Goal: Information Seeking & Learning: Check status

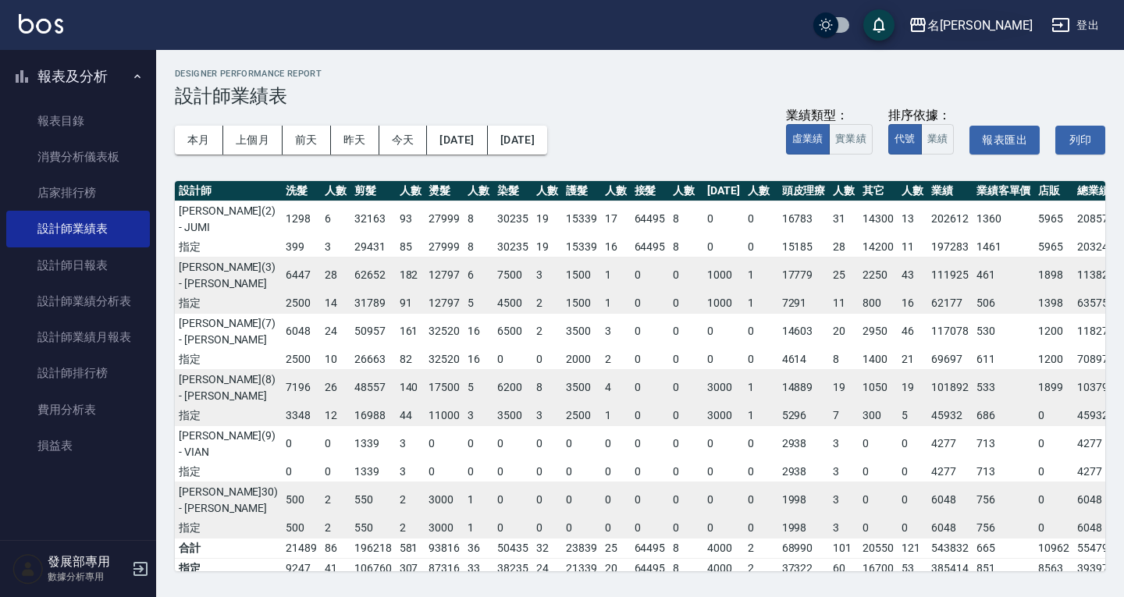
click at [1012, 23] on div "名[PERSON_NAME]" at bounding box center [980, 26] width 105 height 20
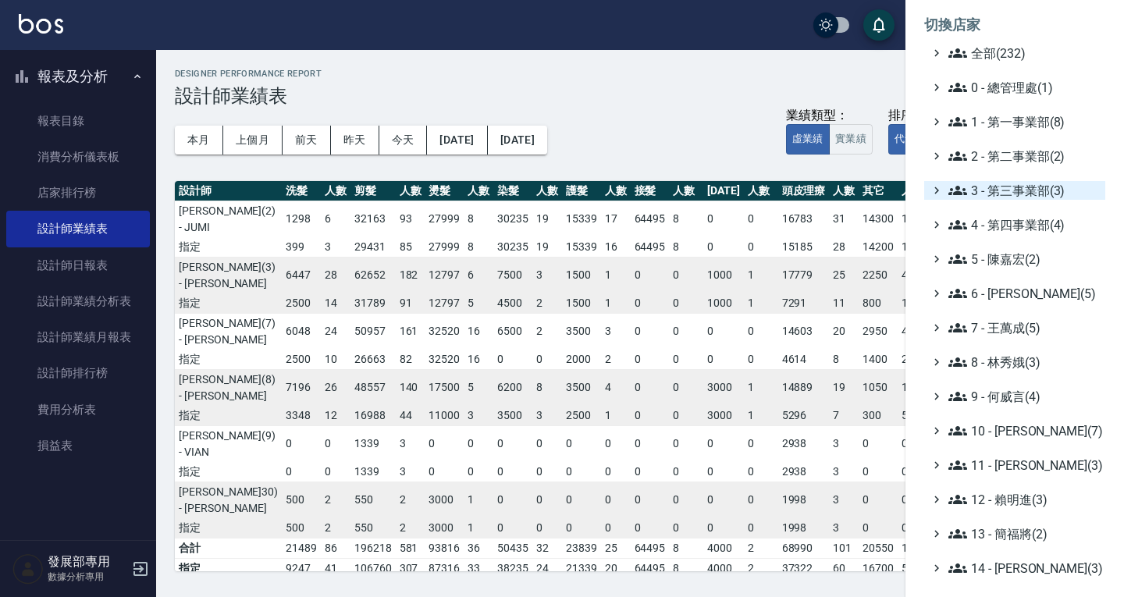
click at [1001, 191] on span "3 - 第三事業部(3)" at bounding box center [1024, 190] width 151 height 19
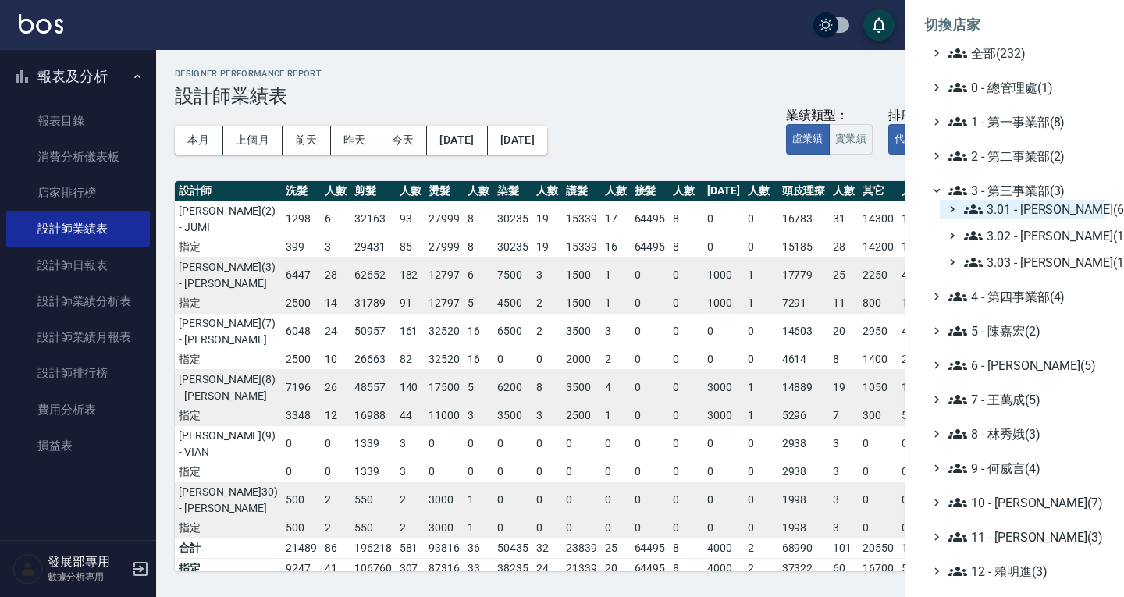
click at [1012, 218] on span "3.01 - 蔡承翰(6)" at bounding box center [1031, 209] width 135 height 19
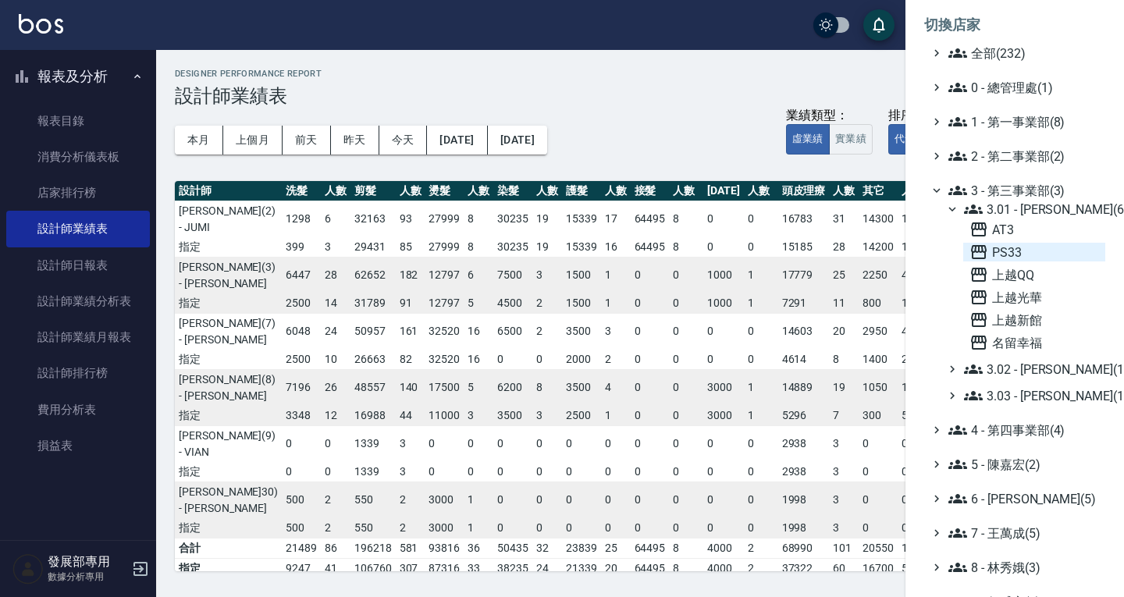
click at [1010, 252] on span "PS33" at bounding box center [1035, 252] width 130 height 19
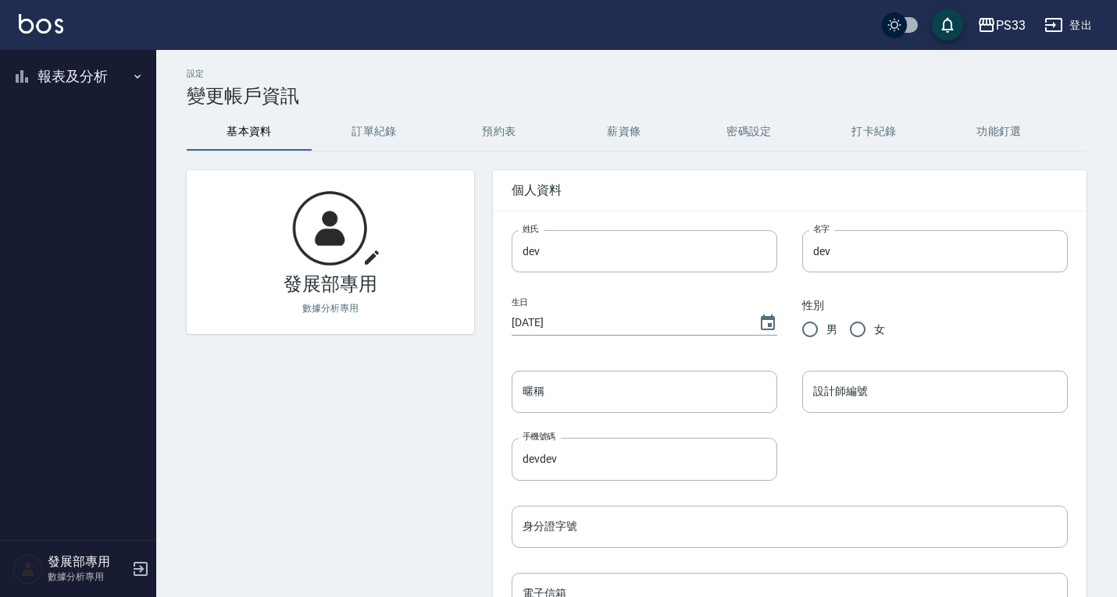
click at [95, 77] on button "報表及分析" at bounding box center [78, 76] width 144 height 41
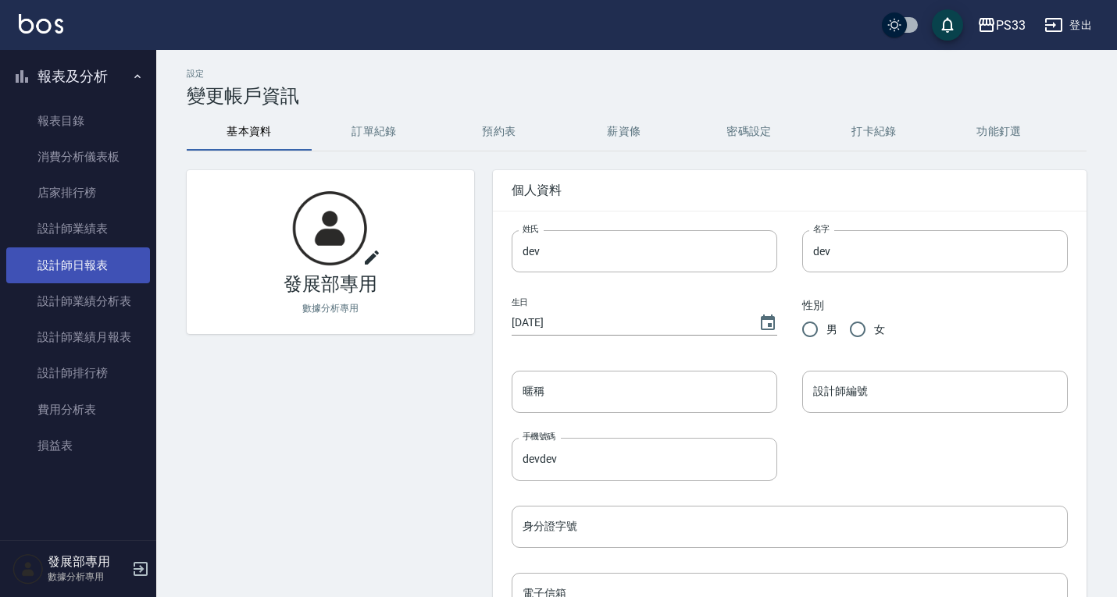
click at [87, 255] on link "設計師日報表" at bounding box center [78, 266] width 144 height 36
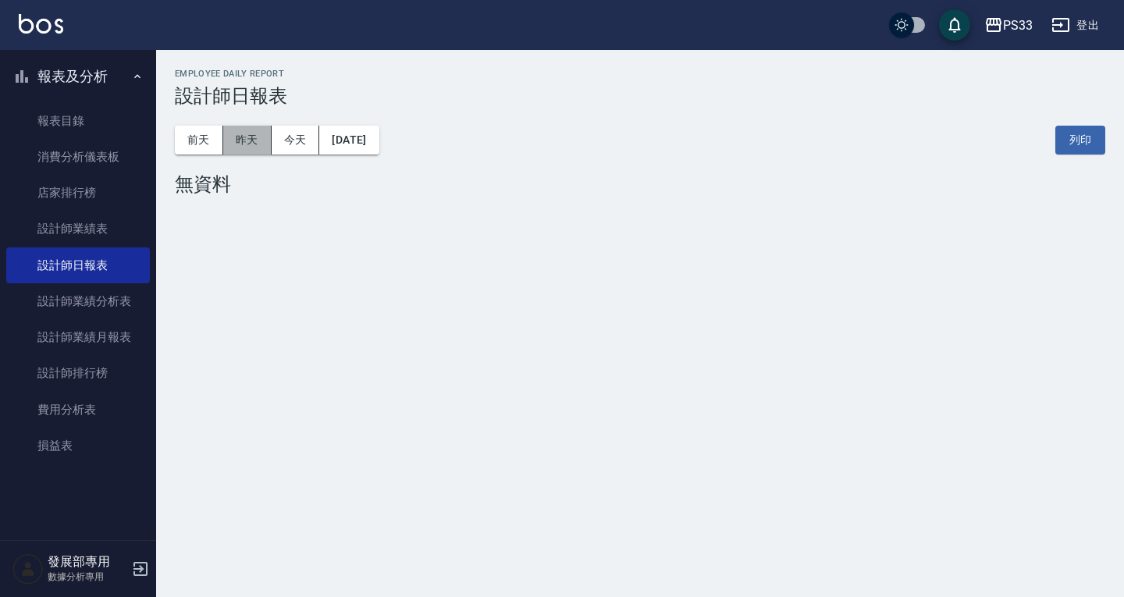
click at [248, 136] on button "昨天" at bounding box center [247, 140] width 48 height 29
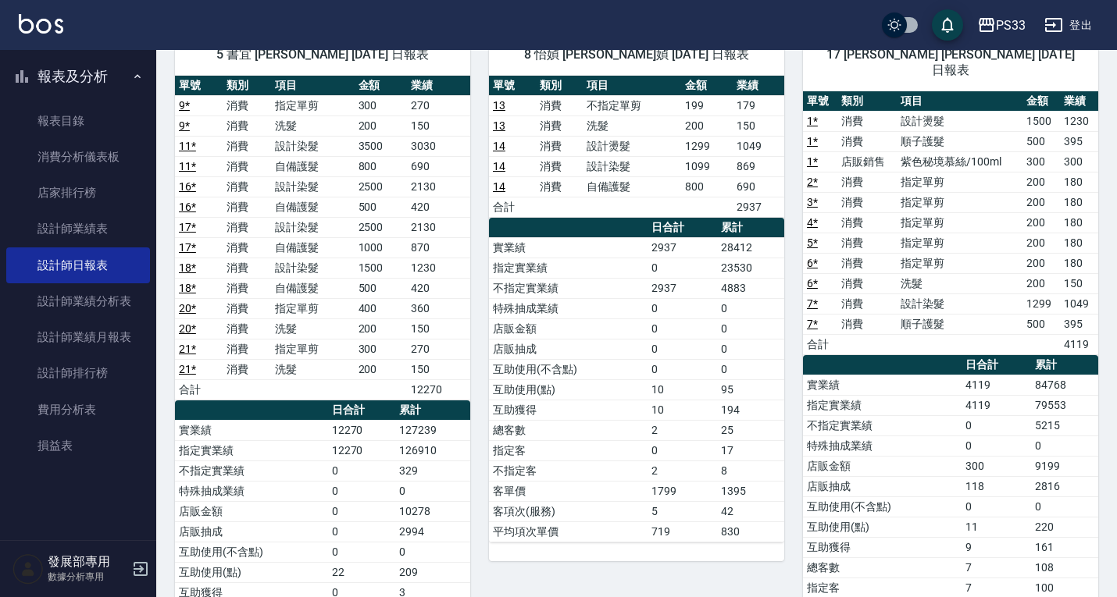
scroll to position [703, 0]
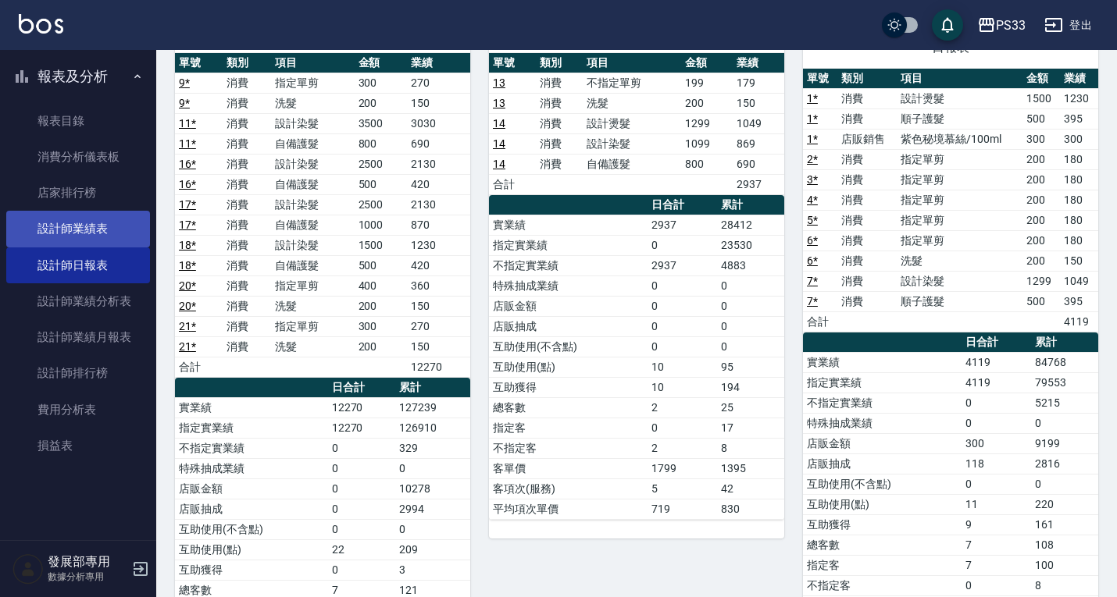
click at [64, 225] on link "設計師業績表" at bounding box center [78, 229] width 144 height 36
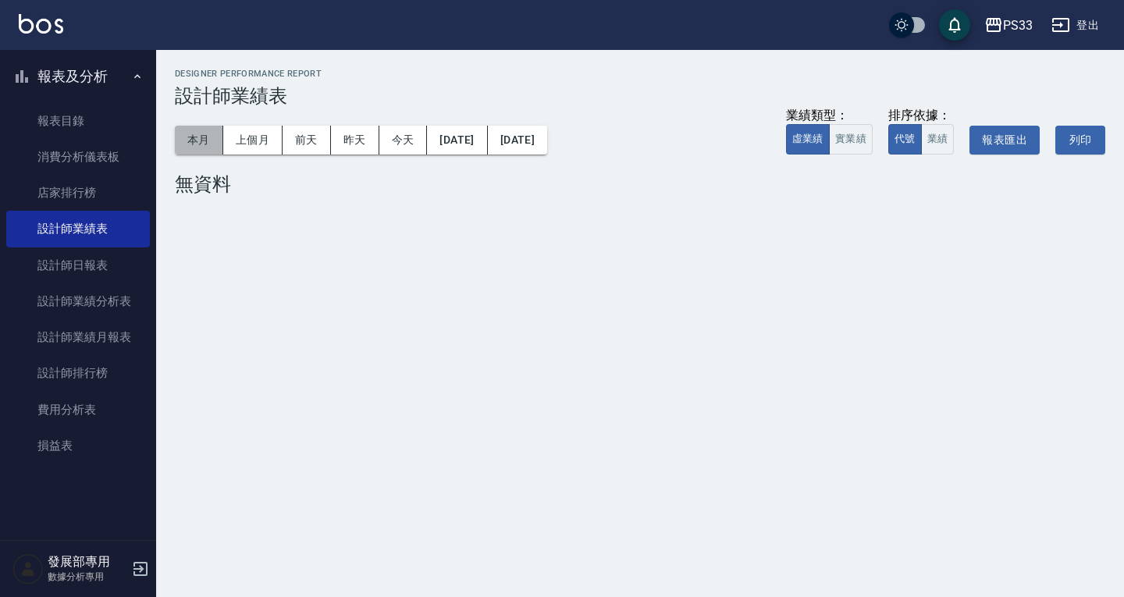
click at [196, 130] on button "本月" at bounding box center [199, 140] width 48 height 29
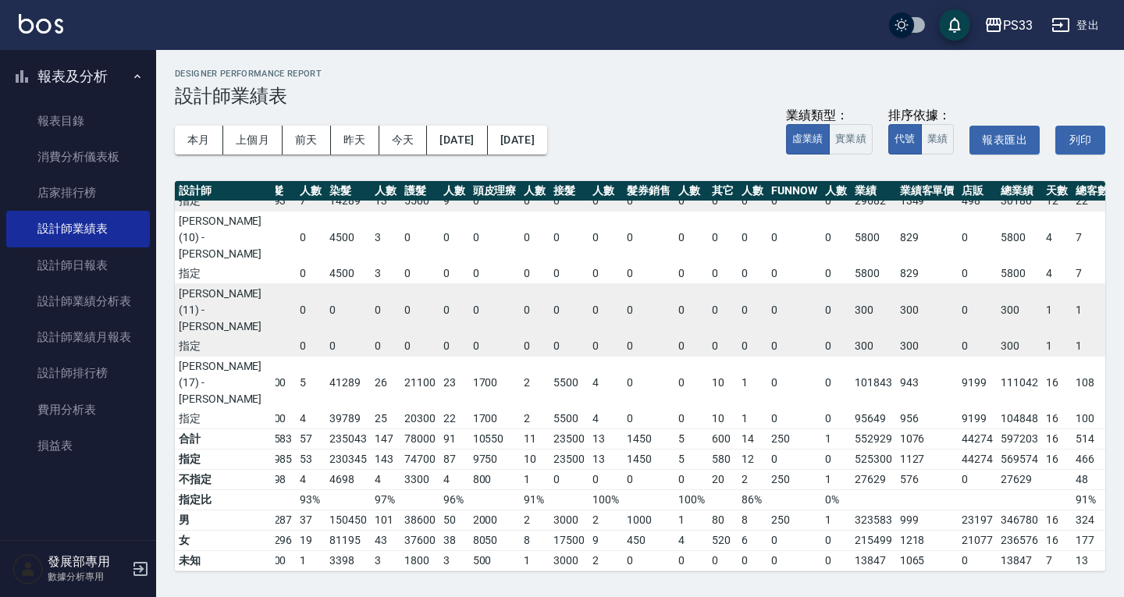
scroll to position [554, 155]
